Goal: Information Seeking & Learning: Learn about a topic

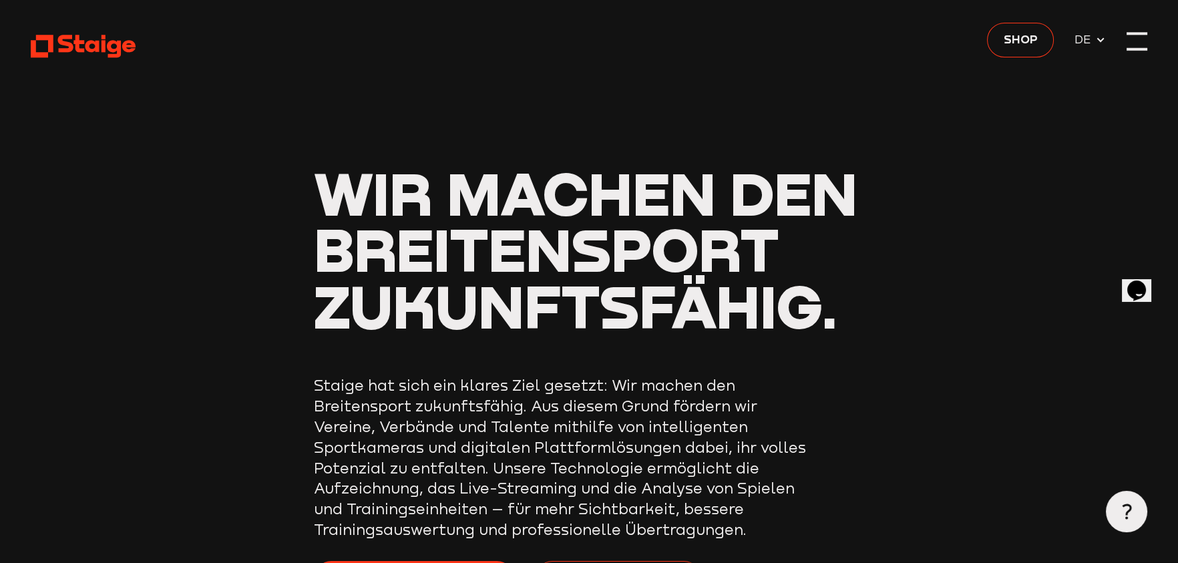
click at [1138, 44] on div at bounding box center [1136, 41] width 21 height 21
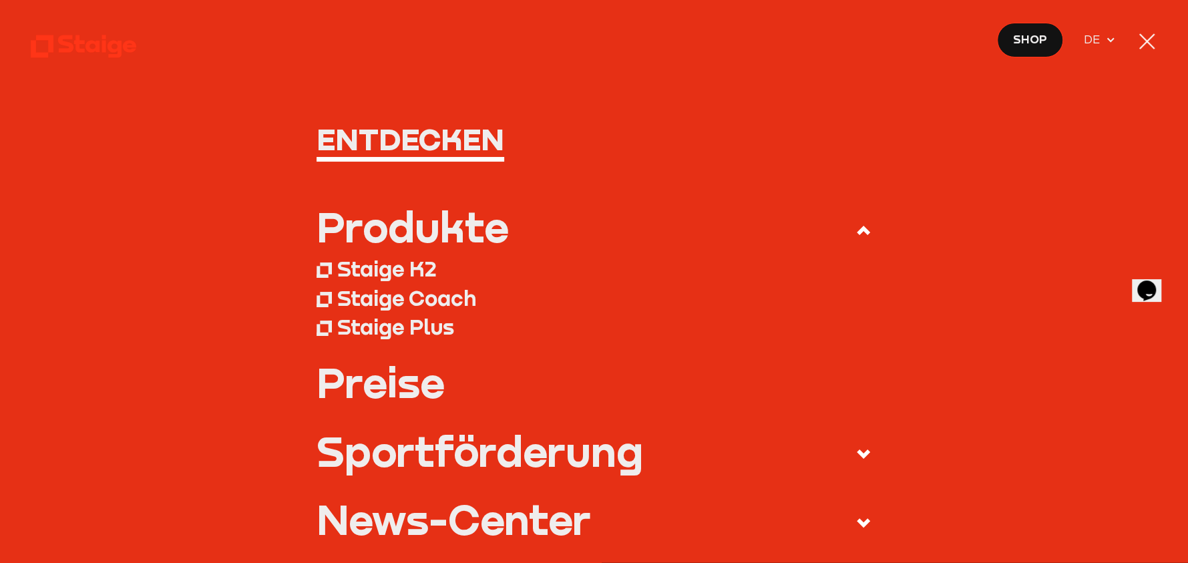
click at [364, 332] on div "Staige Plus" at bounding box center [395, 327] width 117 height 26
click at [370, 267] on div "Staige K2" at bounding box center [386, 269] width 99 height 26
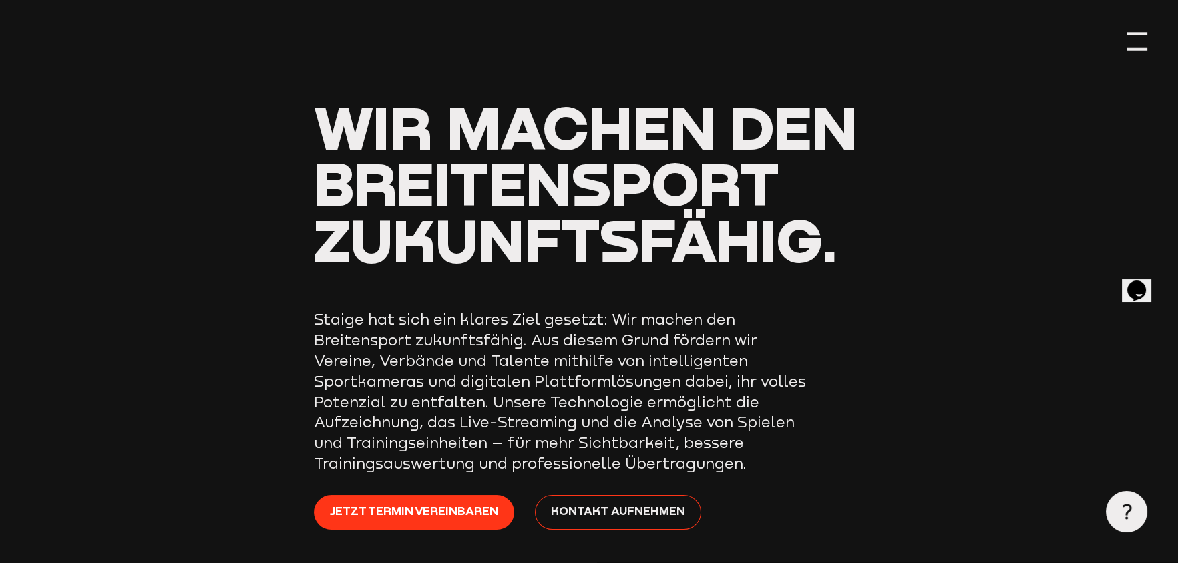
click at [1136, 42] on div at bounding box center [1136, 41] width 21 height 21
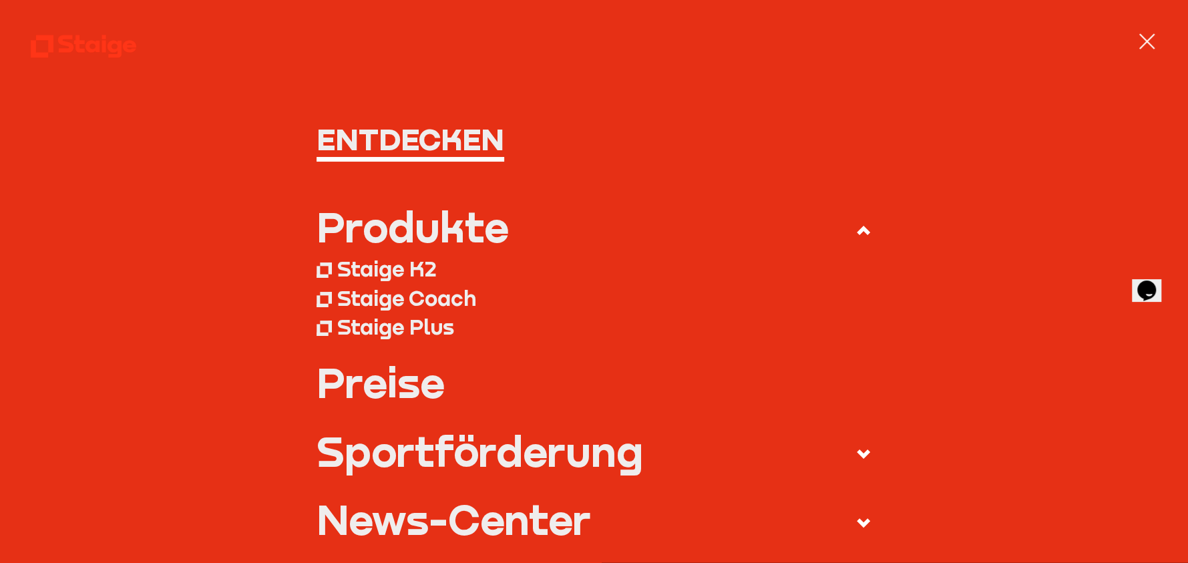
click at [367, 386] on link "Preise" at bounding box center [593, 382] width 555 height 41
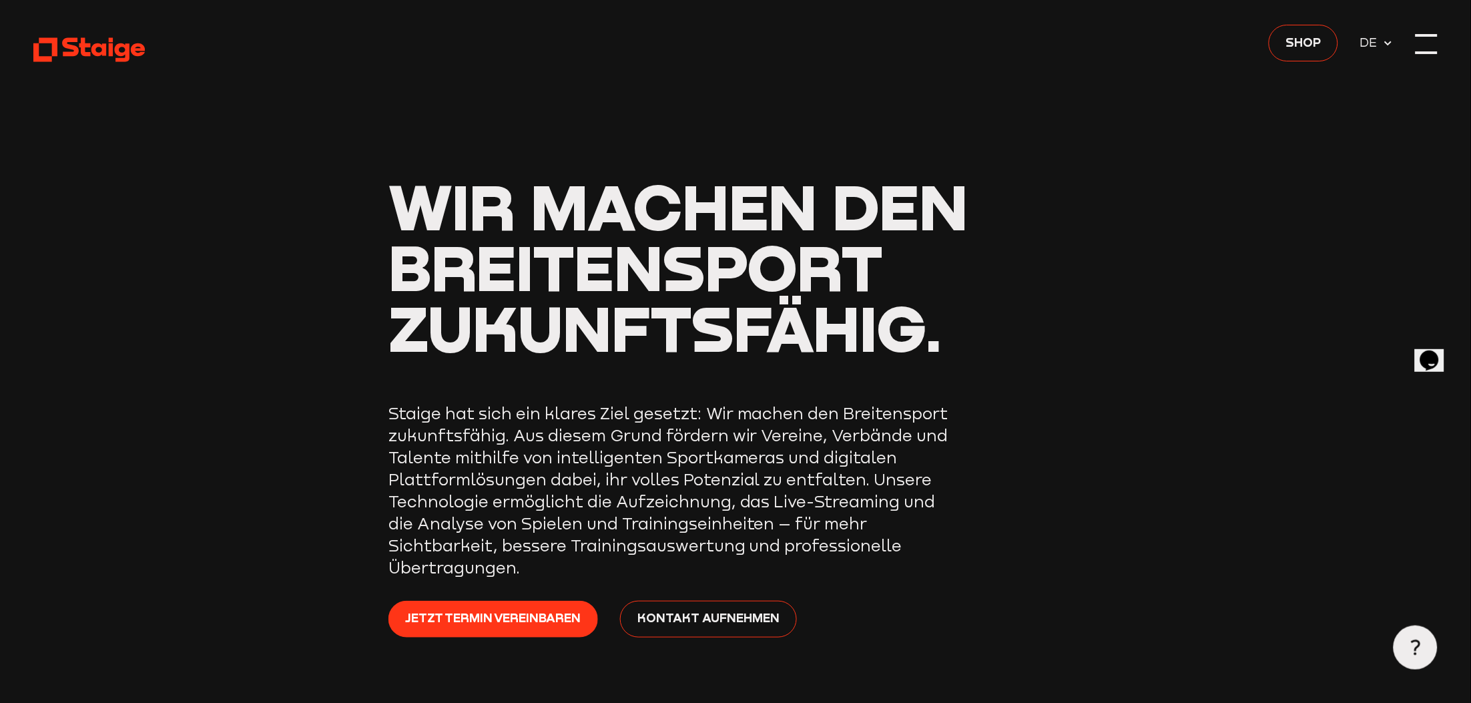
click at [1177, 48] on div at bounding box center [1427, 44] width 22 height 22
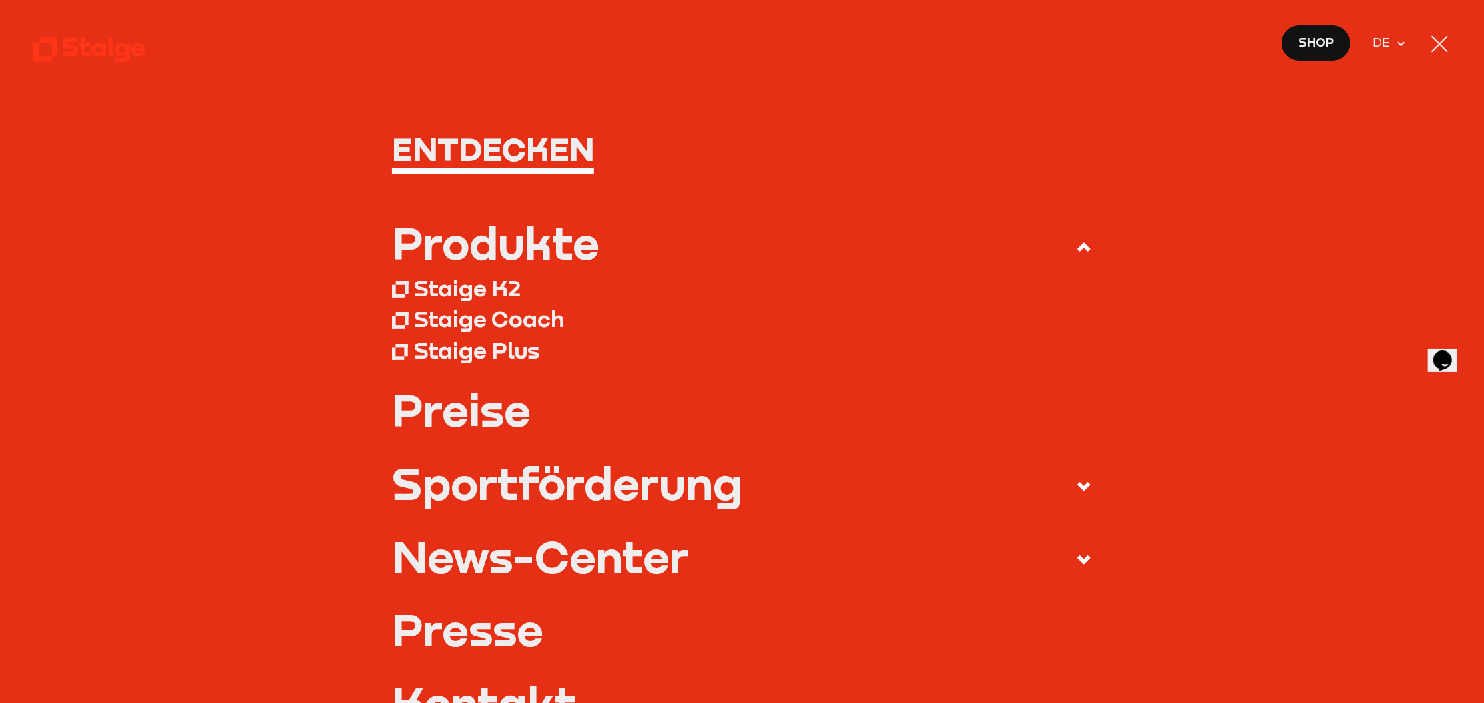
scroll to position [83, 0]
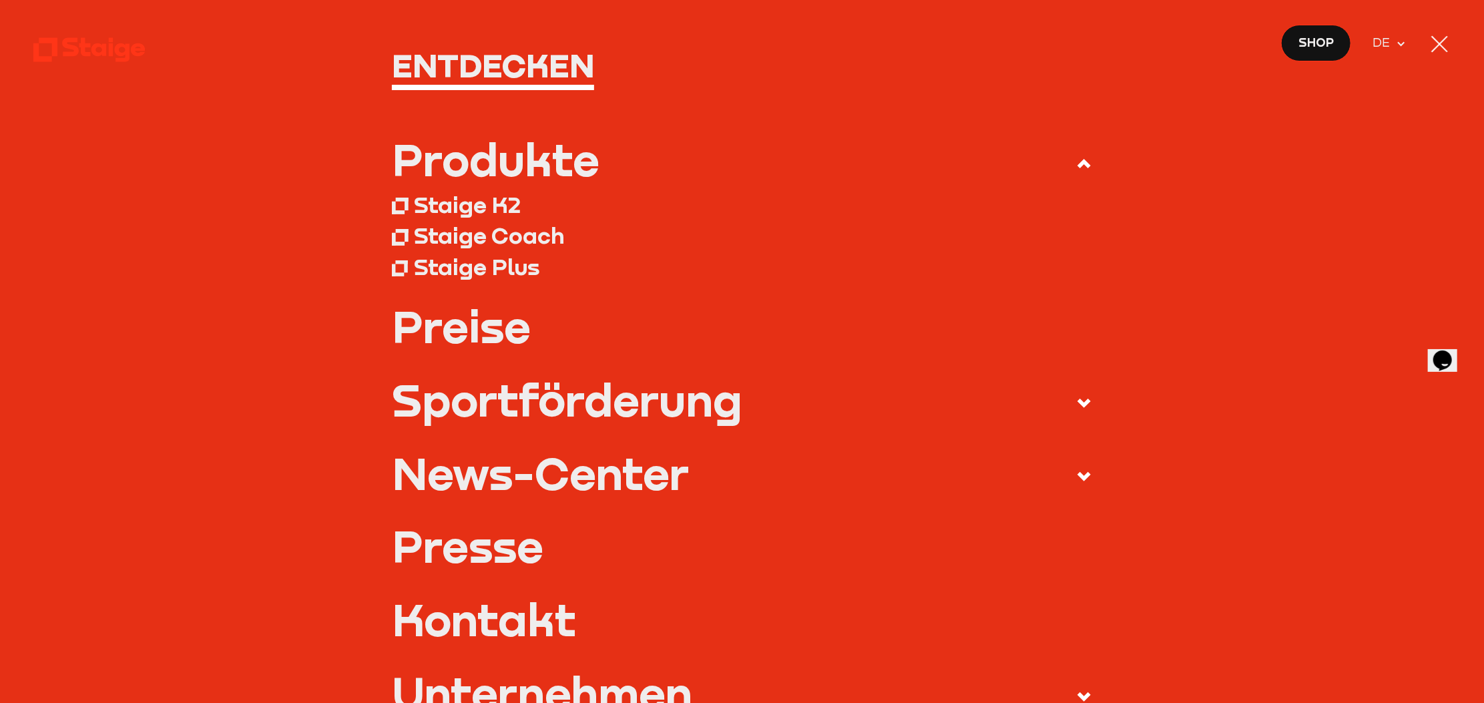
click at [507, 399] on div "Sportförderung" at bounding box center [567, 400] width 350 height 44
click at [0, 0] on input "Sportförderung" at bounding box center [0, 0] width 0 height 0
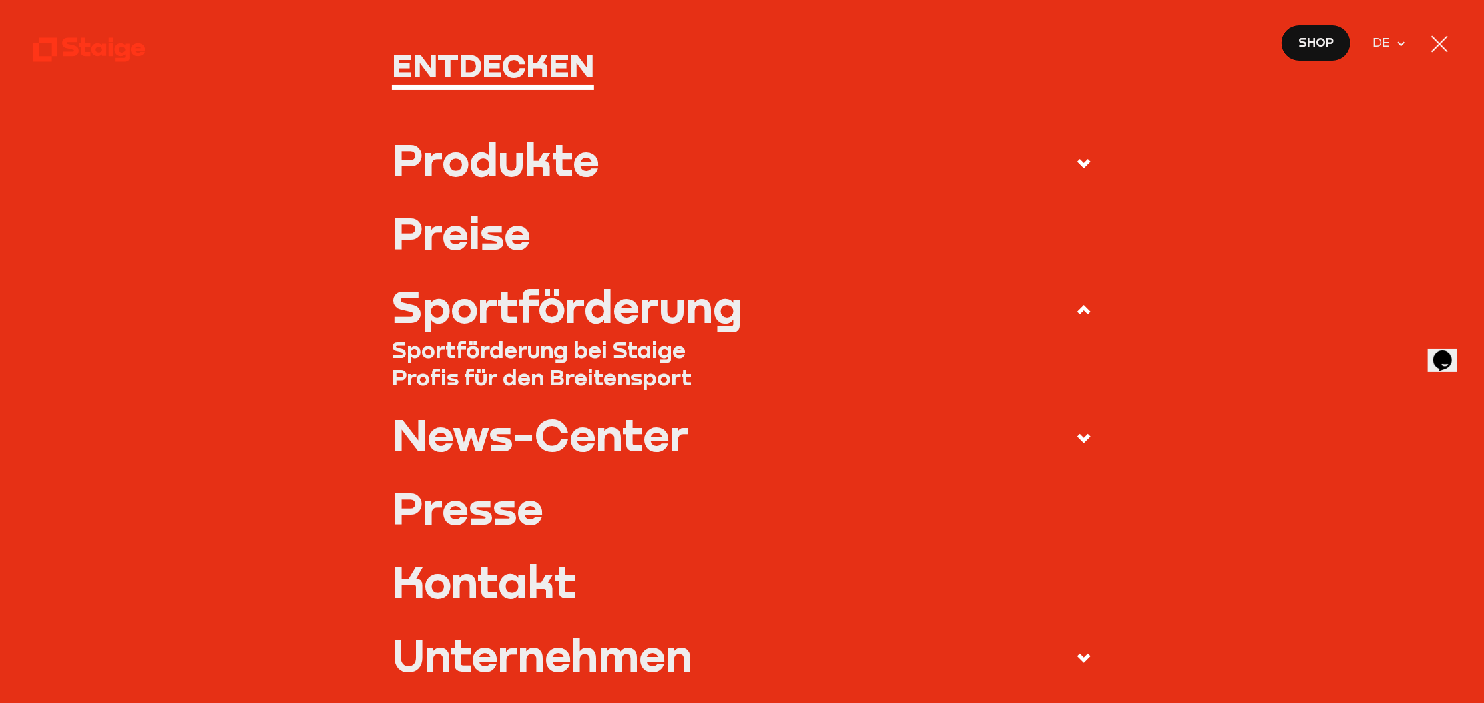
click at [619, 350] on link "Sportförderung bei Staige" at bounding box center [742, 349] width 700 height 27
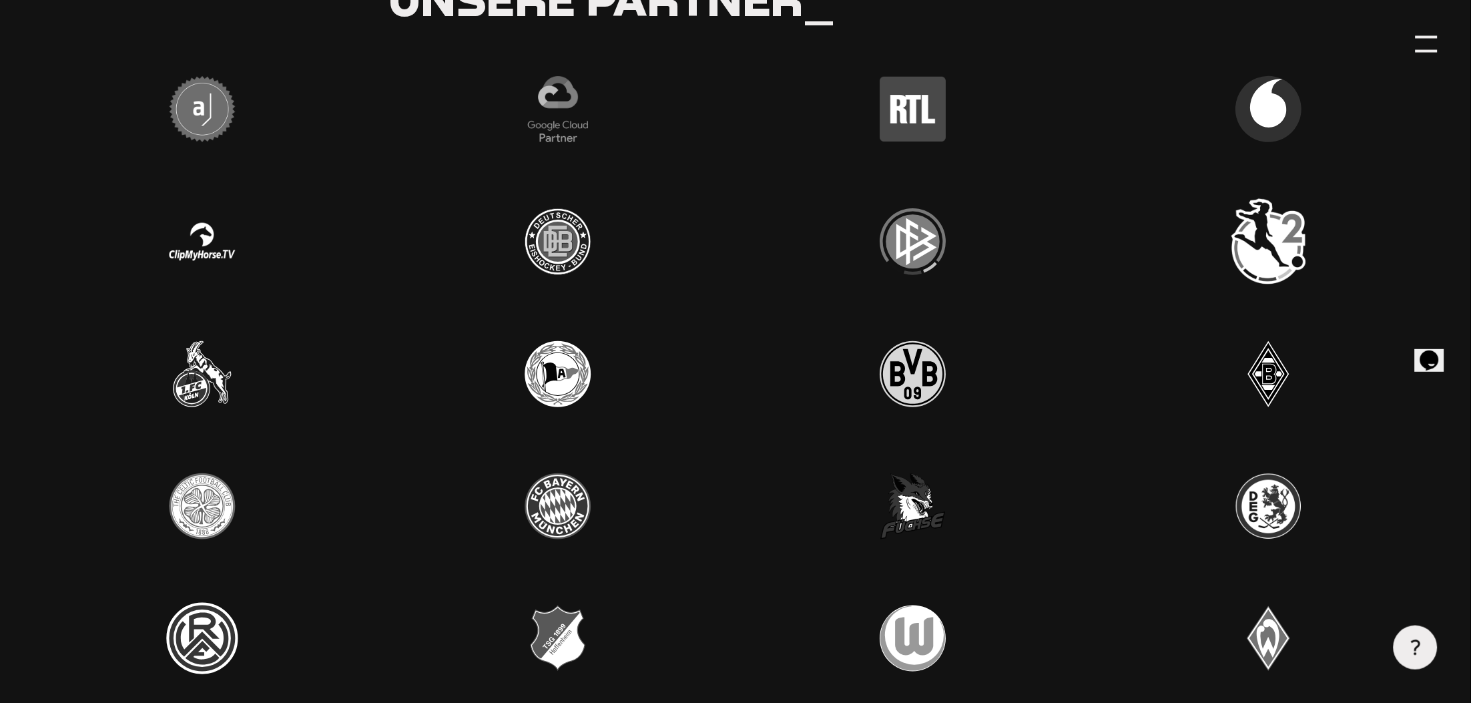
scroll to position [3838, 0]
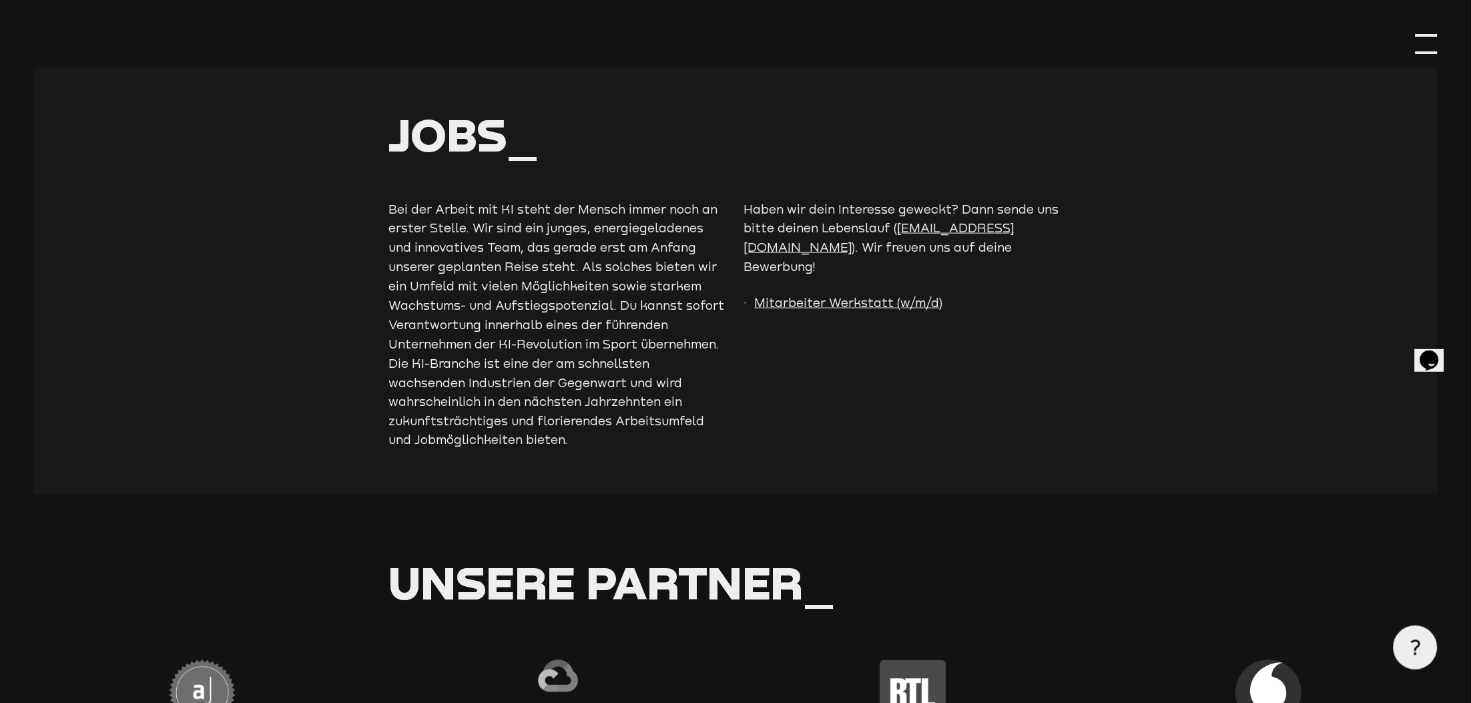
click at [1429, 46] on div at bounding box center [1427, 44] width 22 height 22
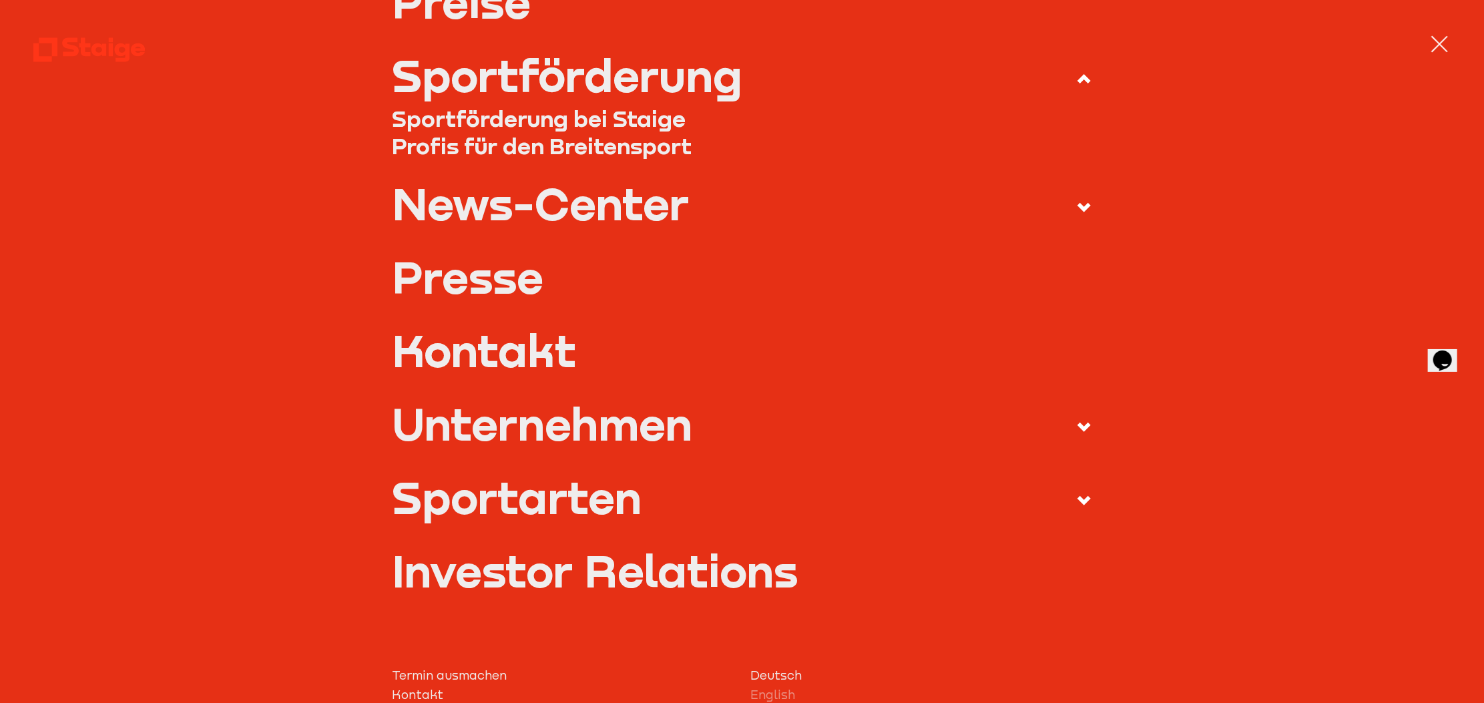
scroll to position [334, 0]
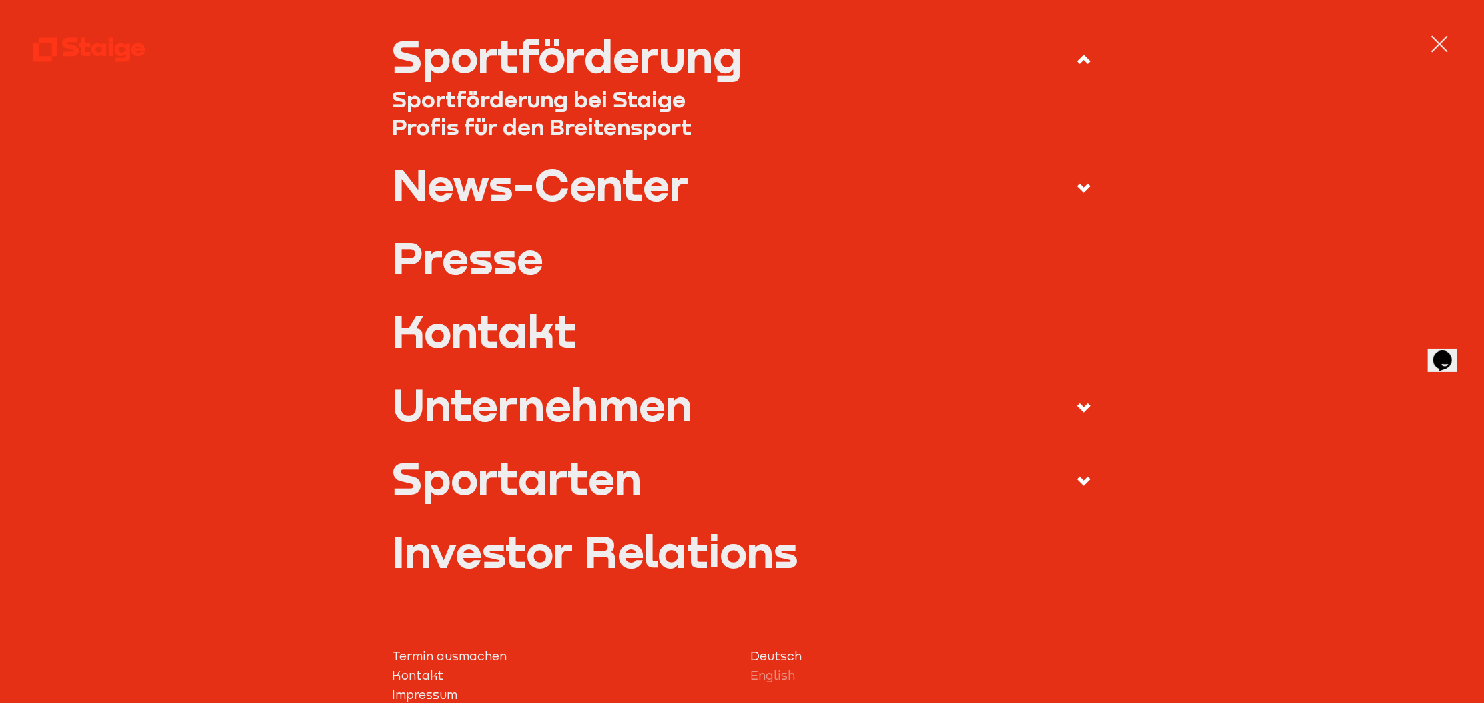
click at [1054, 483] on span at bounding box center [1073, 481] width 38 height 25
click at [0, 0] on input "Sportarten" at bounding box center [0, 0] width 0 height 0
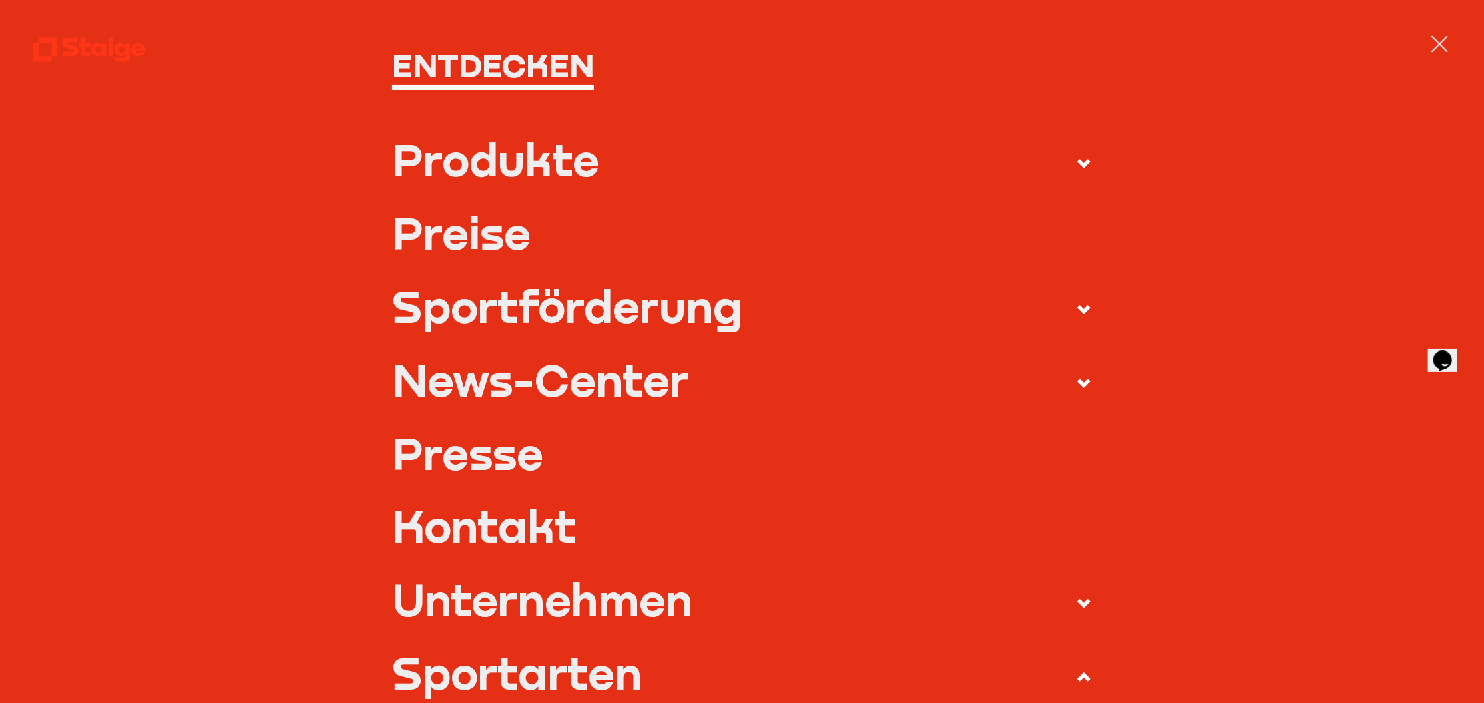
scroll to position [0, 0]
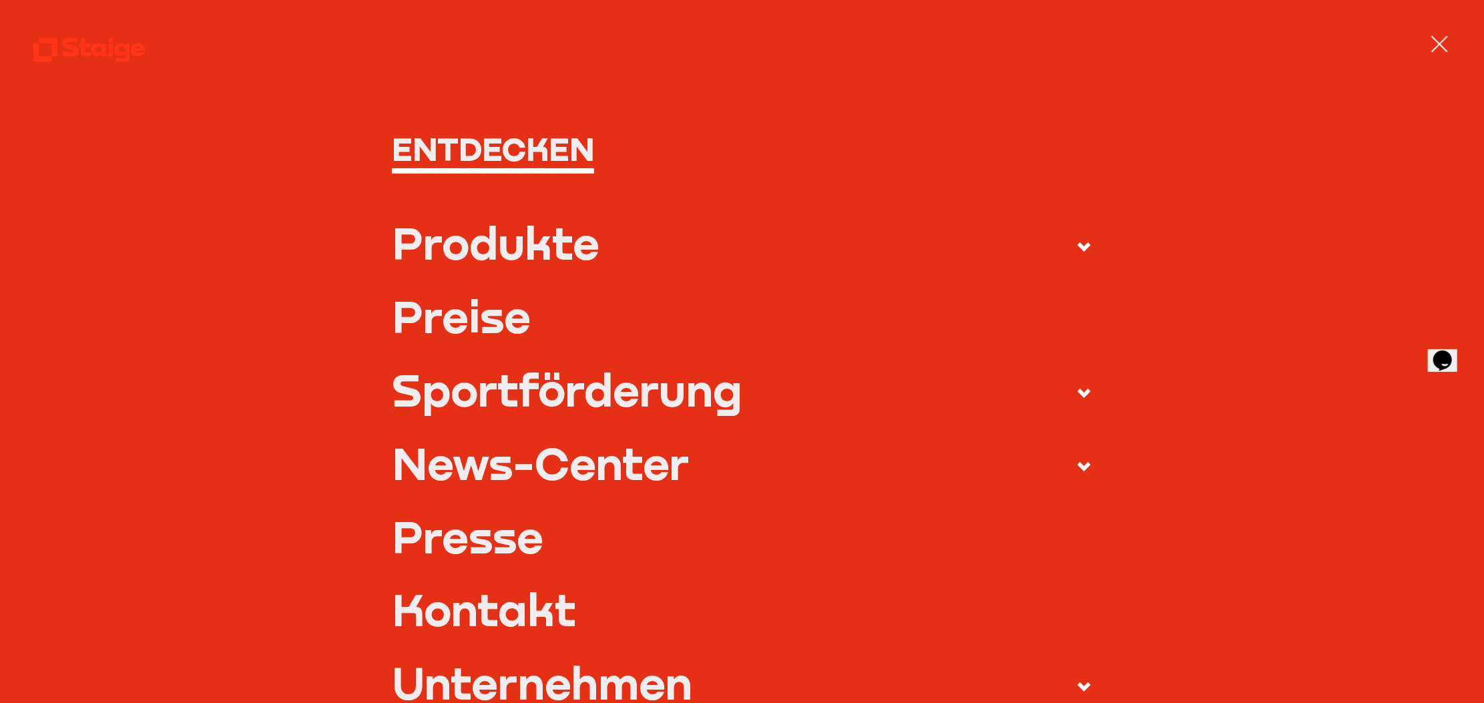
click at [479, 237] on div "Produkte" at bounding box center [496, 243] width 208 height 44
click at [0, 0] on input "Produkte" at bounding box center [0, 0] width 0 height 0
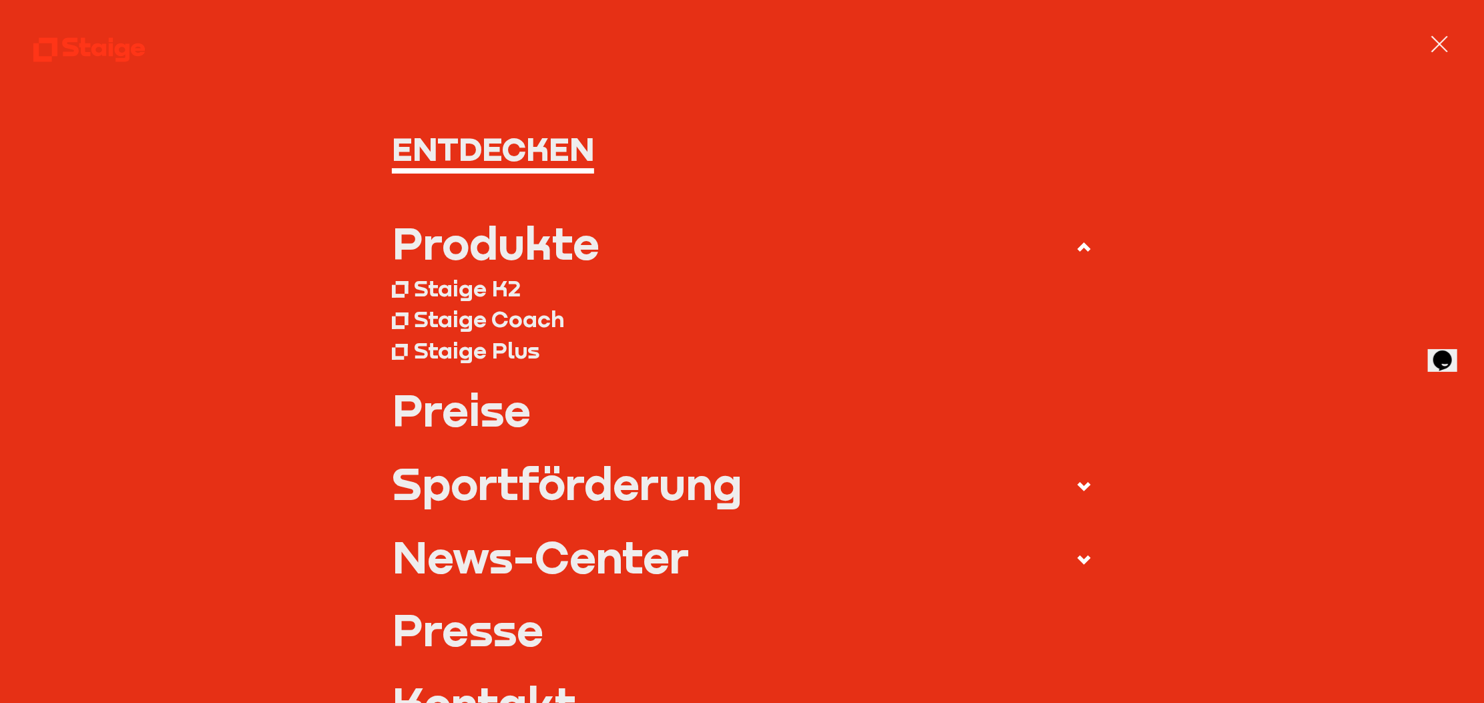
click at [483, 284] on div "Staige K2" at bounding box center [467, 287] width 107 height 27
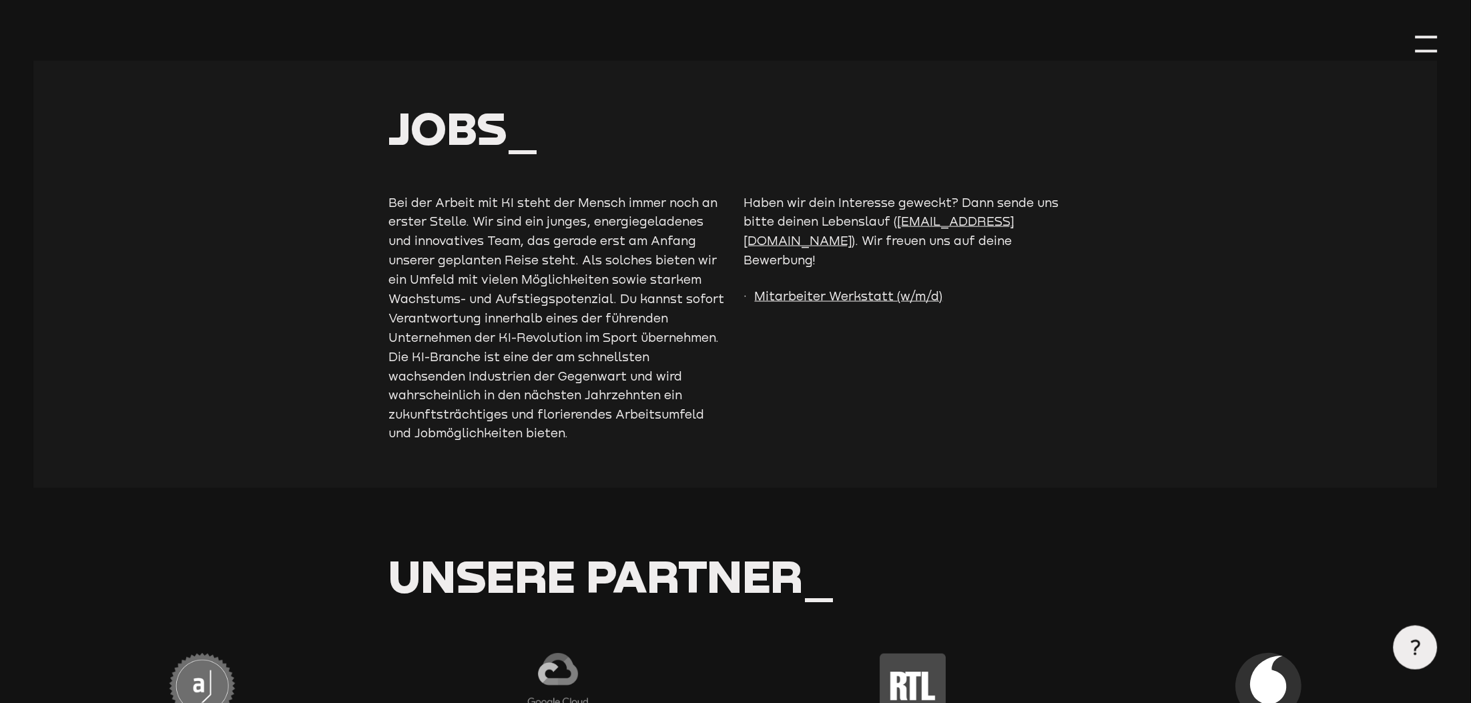
click at [1427, 41] on div at bounding box center [1427, 44] width 22 height 22
